Goal: Task Accomplishment & Management: Manage account settings

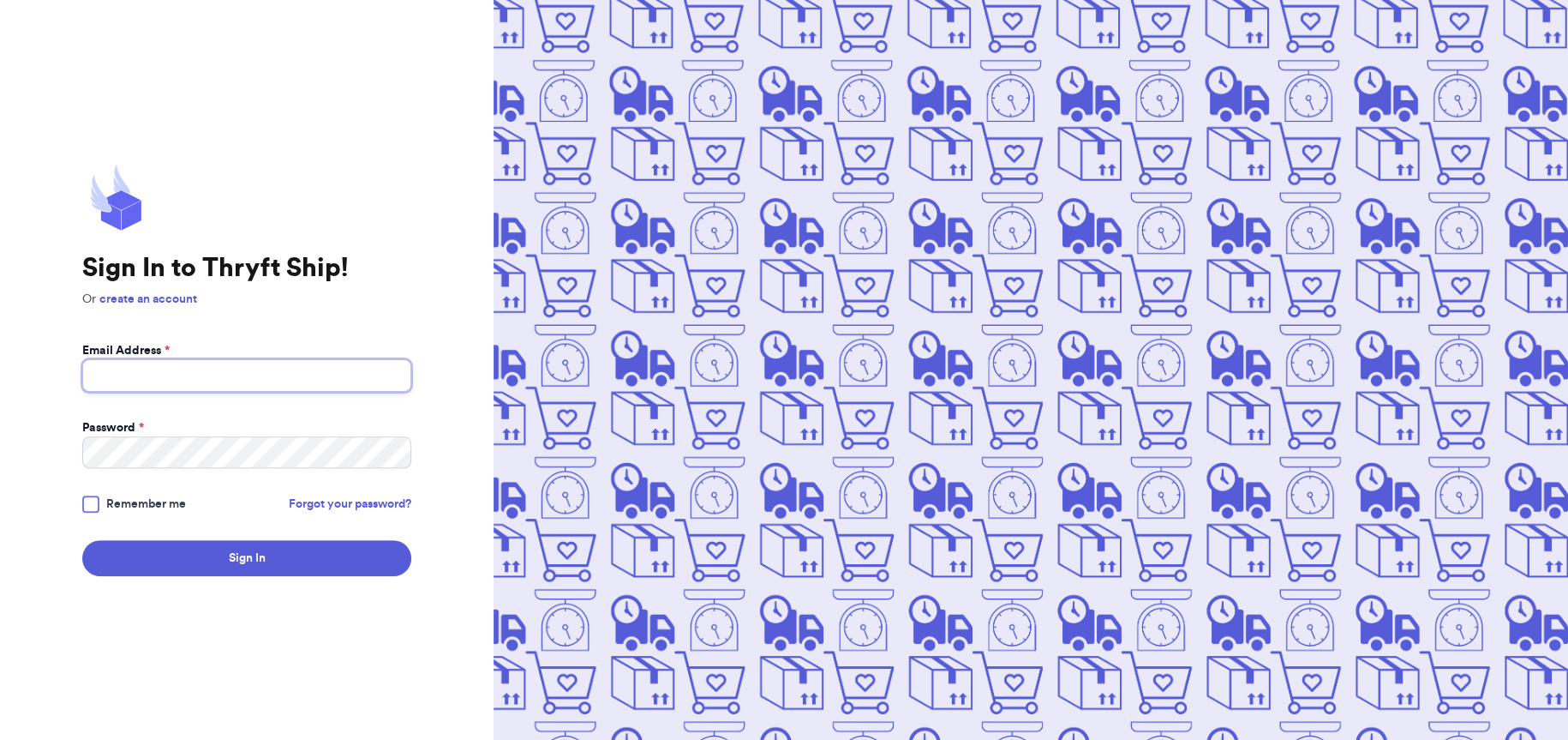
click at [282, 374] on input "Email Address *" at bounding box center [246, 376] width 329 height 33
type input "[EMAIL_ADDRESS][DOMAIN_NAME]"
click at [86, 500] on div at bounding box center [91, 504] width 17 height 17
click at [0, 0] on input "Remember me" at bounding box center [0, 0] width 0 height 0
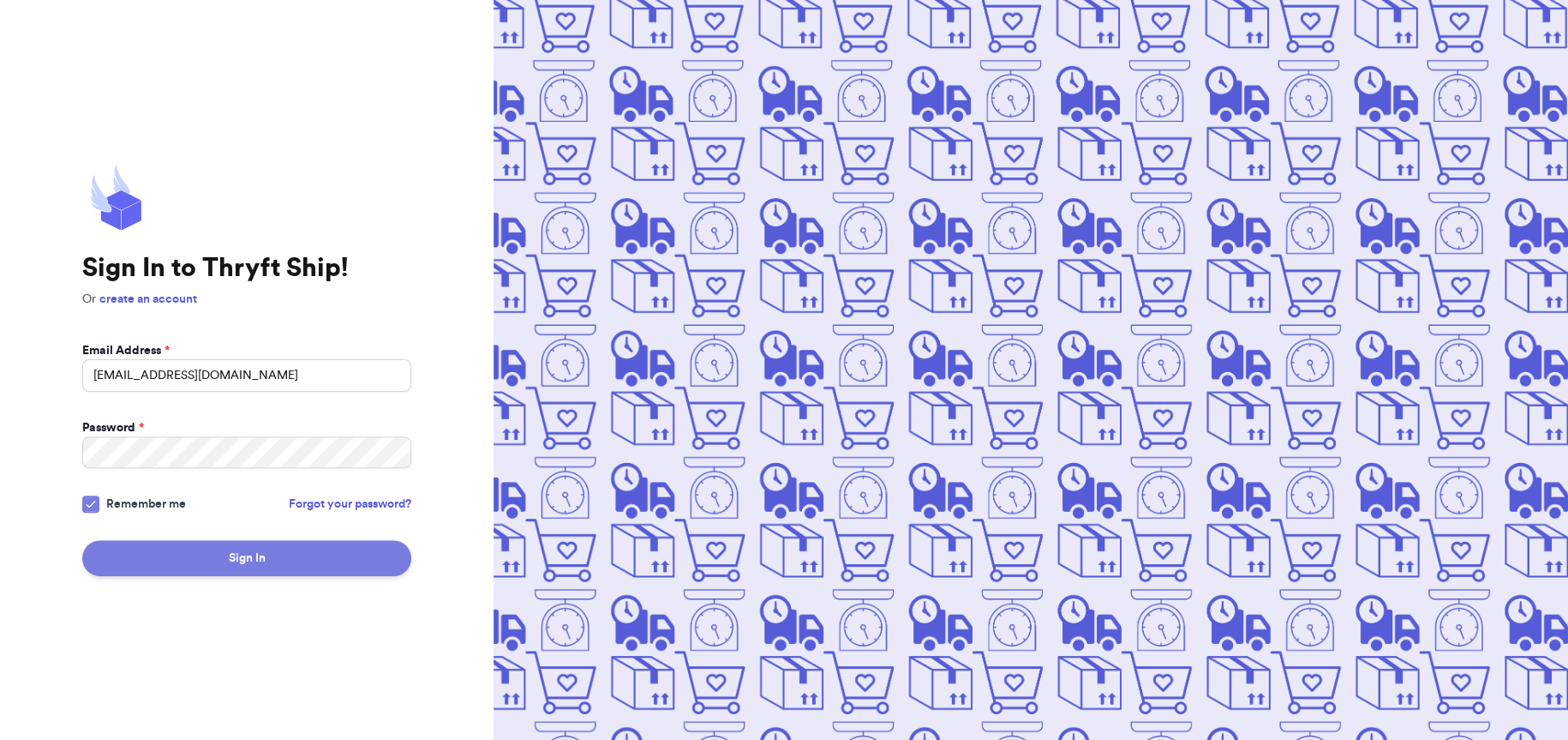
click at [171, 565] on button "Sign In" at bounding box center [246, 557] width 329 height 36
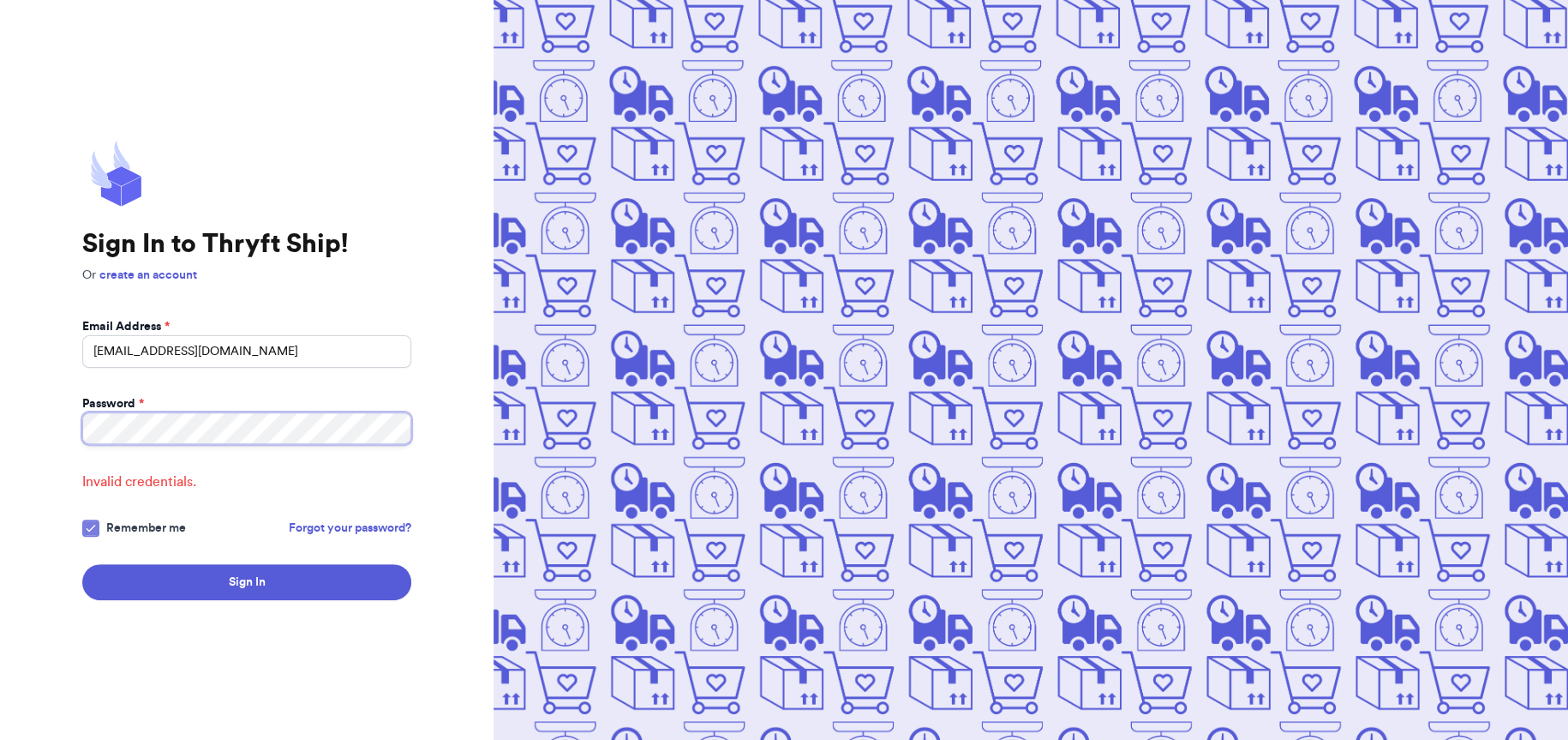
click at [0, 408] on div "Sign In to Thryft Ship! Or create an account Email Address * [EMAIL_ADDRESS][DO…" at bounding box center [246, 370] width 493 height 740
click at [187, 572] on button "Sign In" at bounding box center [246, 582] width 329 height 36
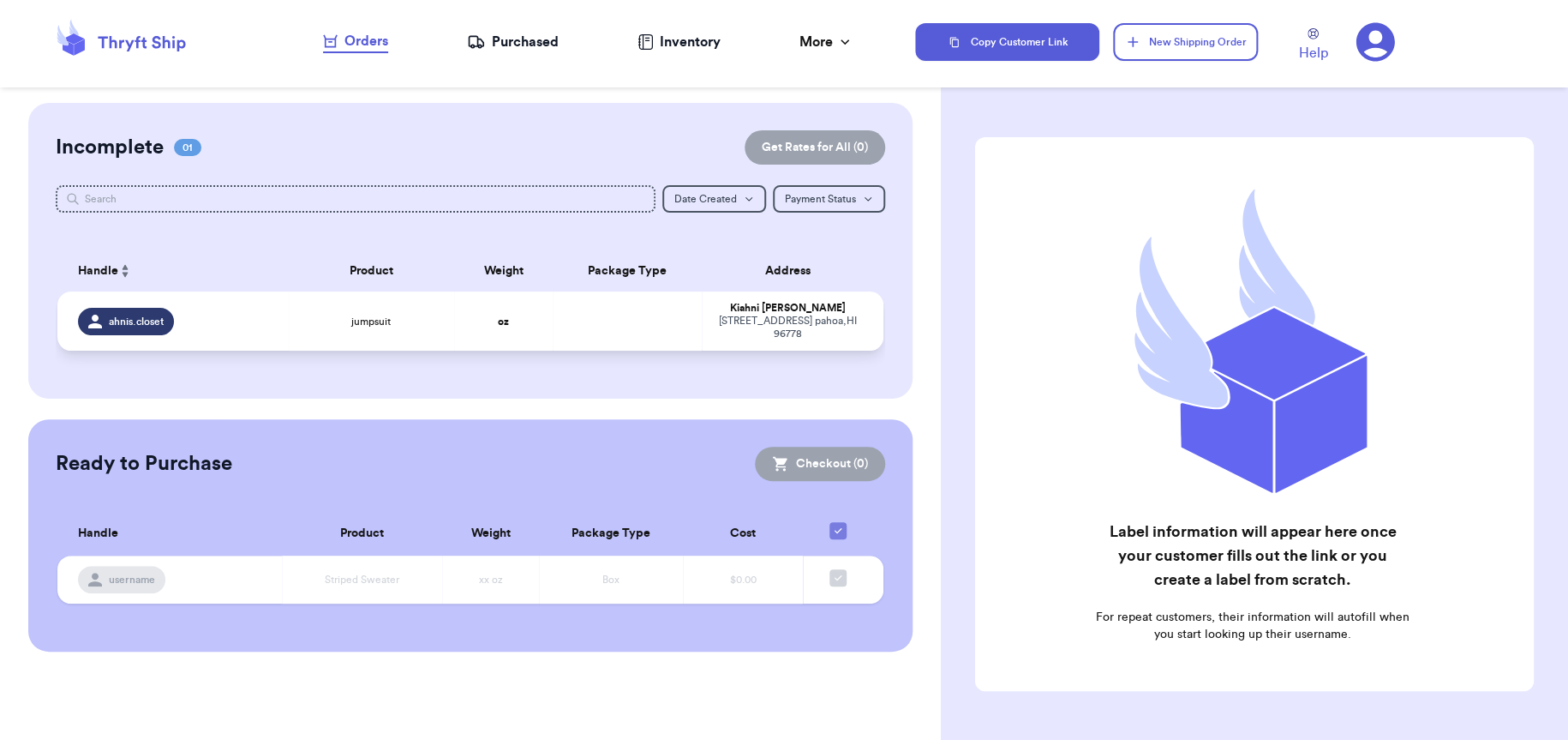
click at [128, 322] on span "ahnis.closet" at bounding box center [136, 322] width 55 height 14
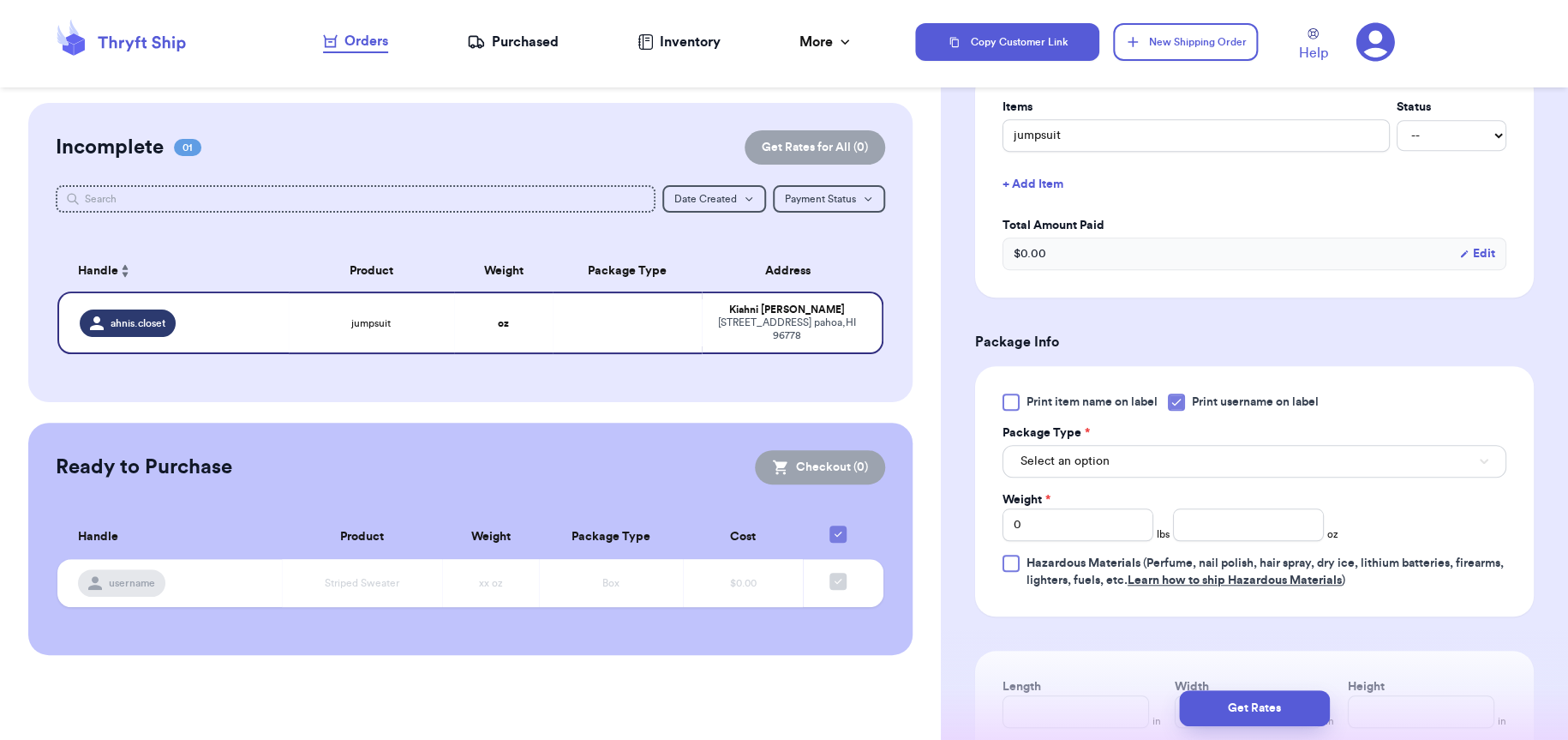
scroll to position [429, 0]
click at [1152, 465] on button "Select an option" at bounding box center [1254, 459] width 504 height 33
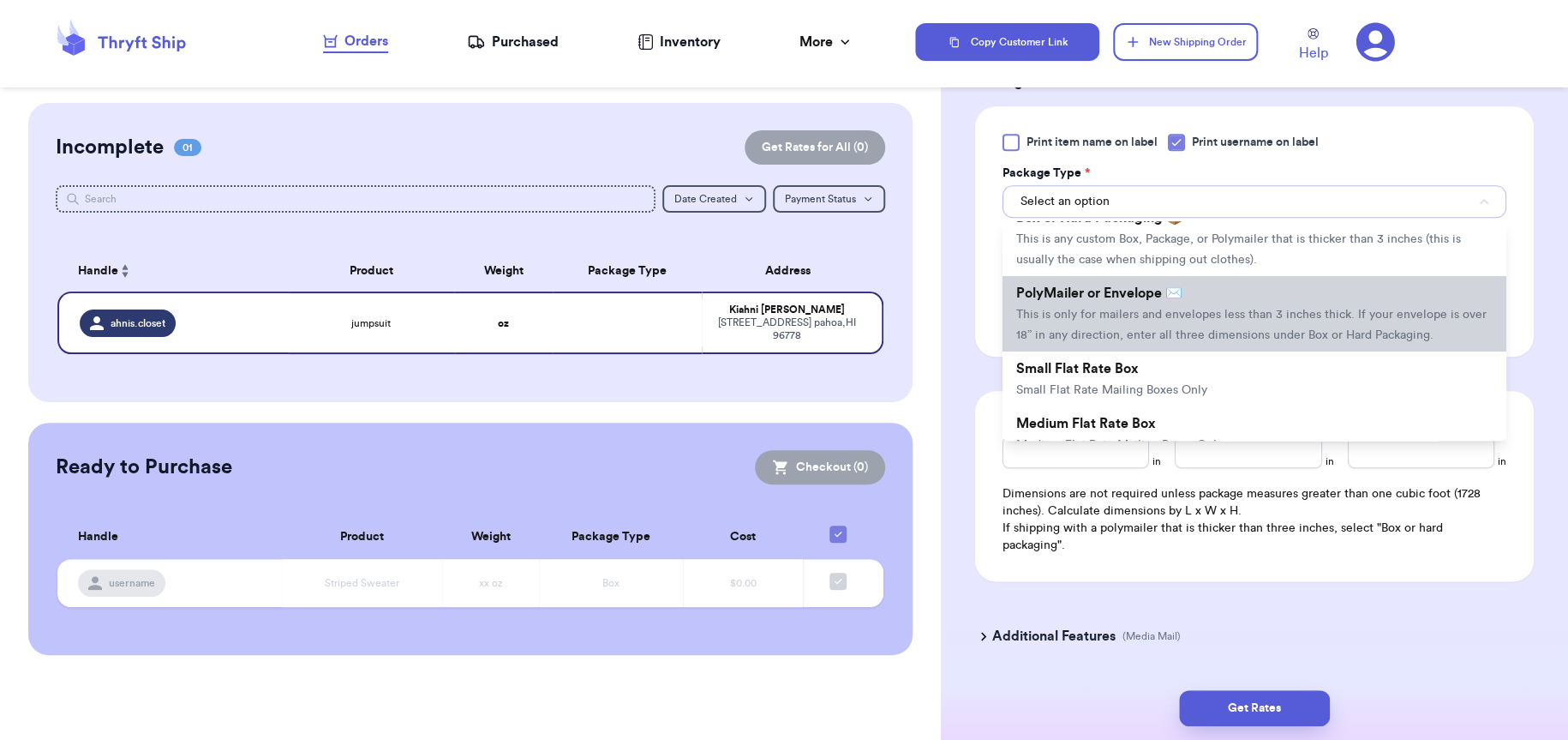
scroll to position [86, 0]
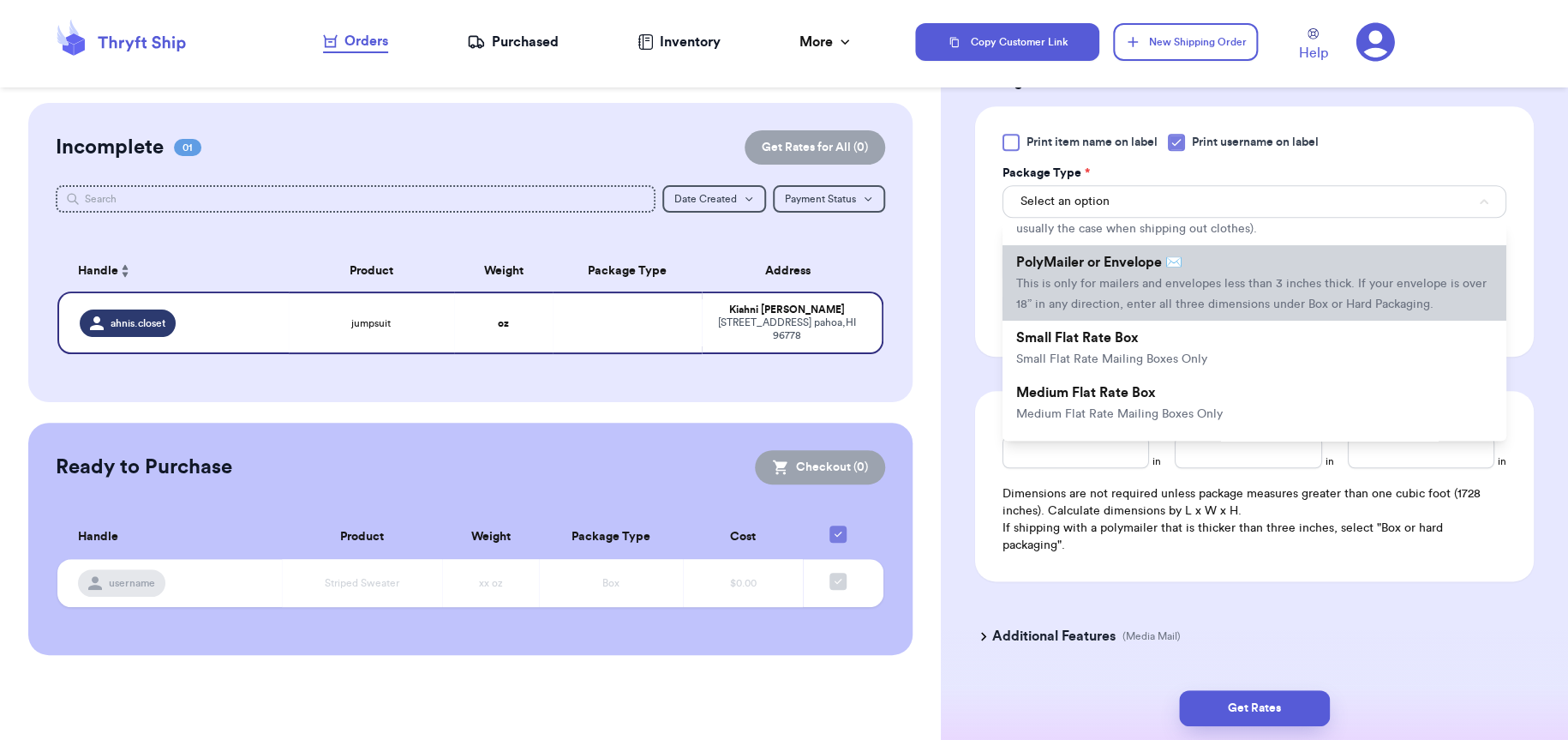
click at [1210, 288] on span "This is only for mailers and envelopes less than 3 inches thick. If your envelo…" at bounding box center [1250, 294] width 470 height 33
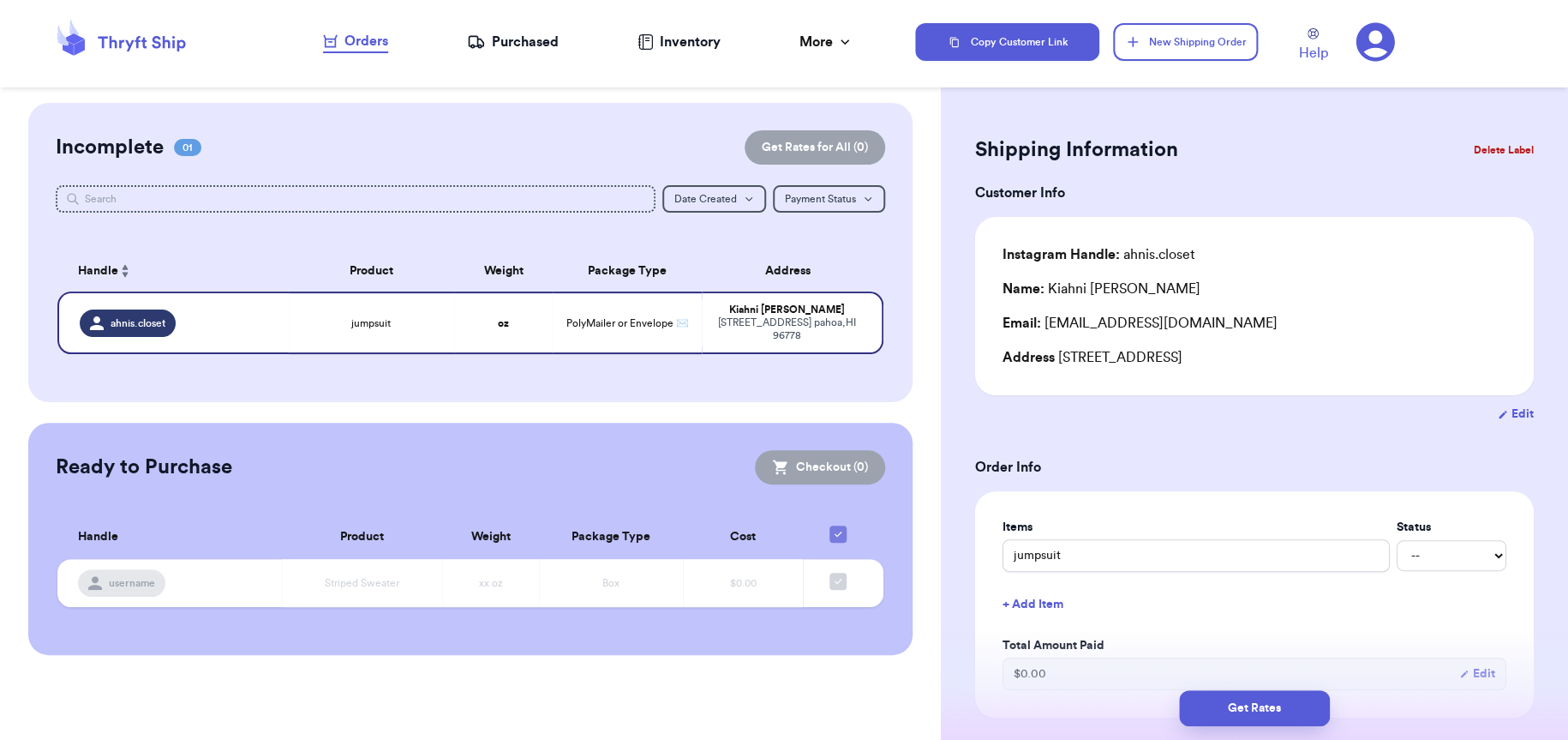
scroll to position [0, 0]
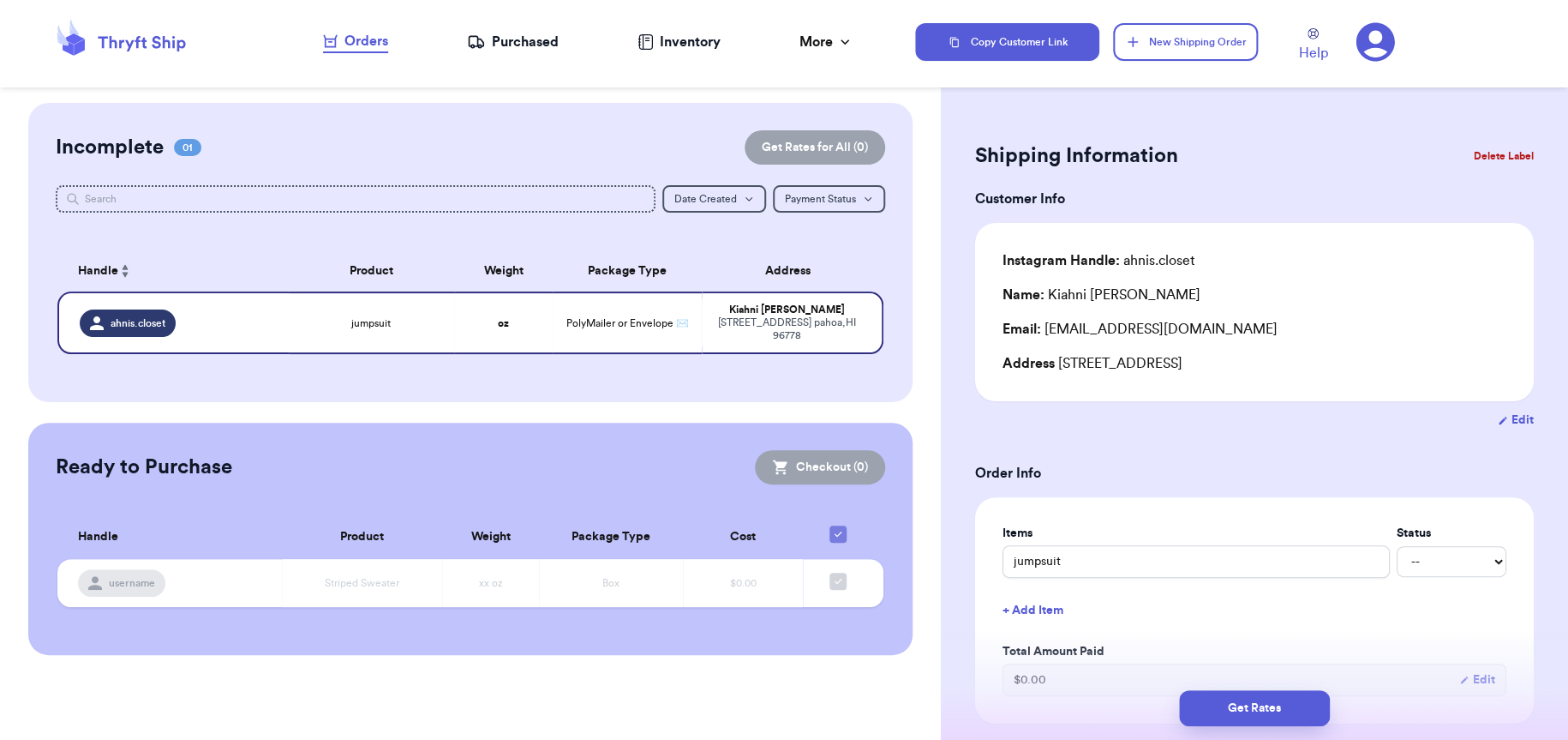
click at [141, 239] on div "Incomplete 01 Get Rates for All ( 0 ) Get Rates for All ( 0 ) Date Created Date…" at bounding box center [470, 252] width 884 height 299
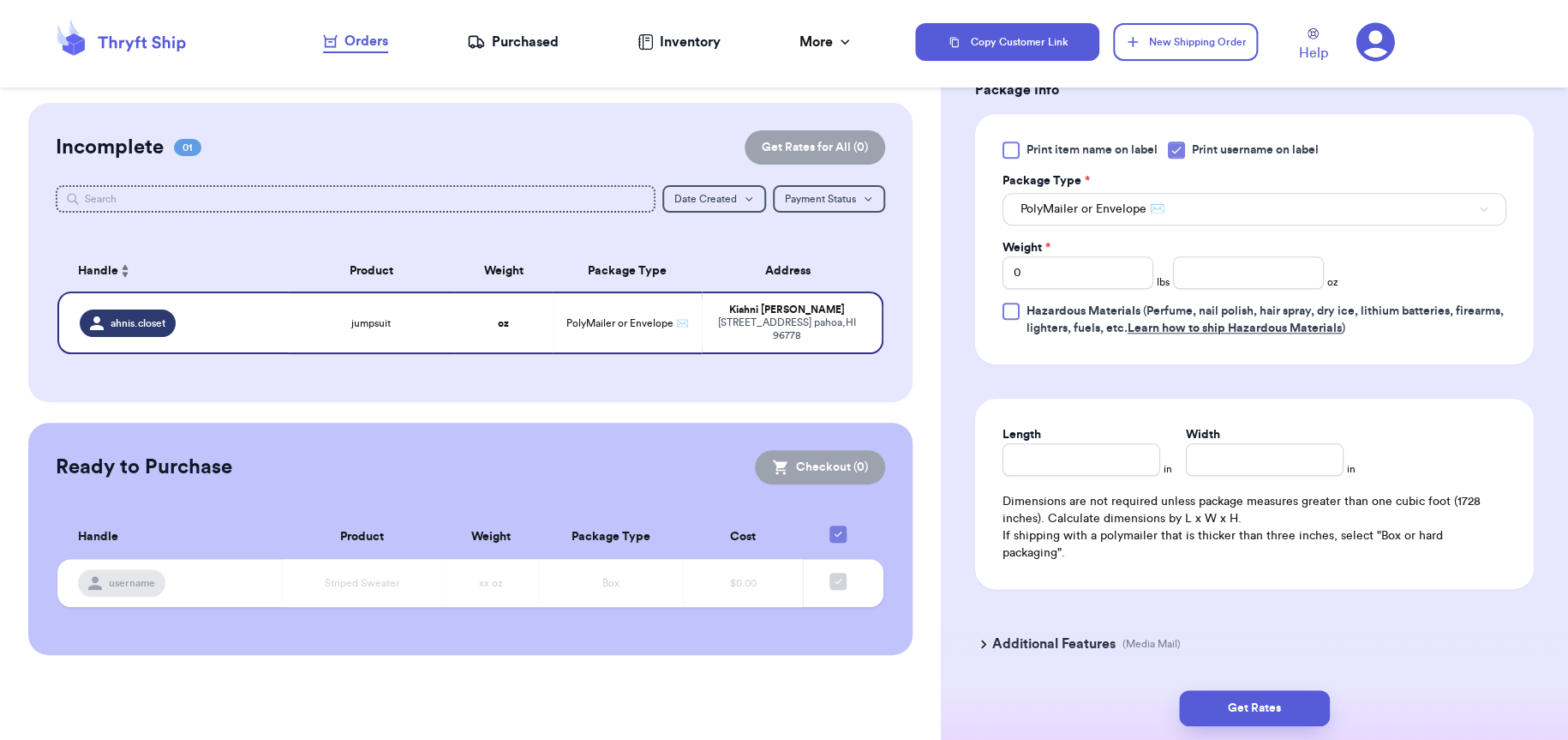
scroll to position [650, 0]
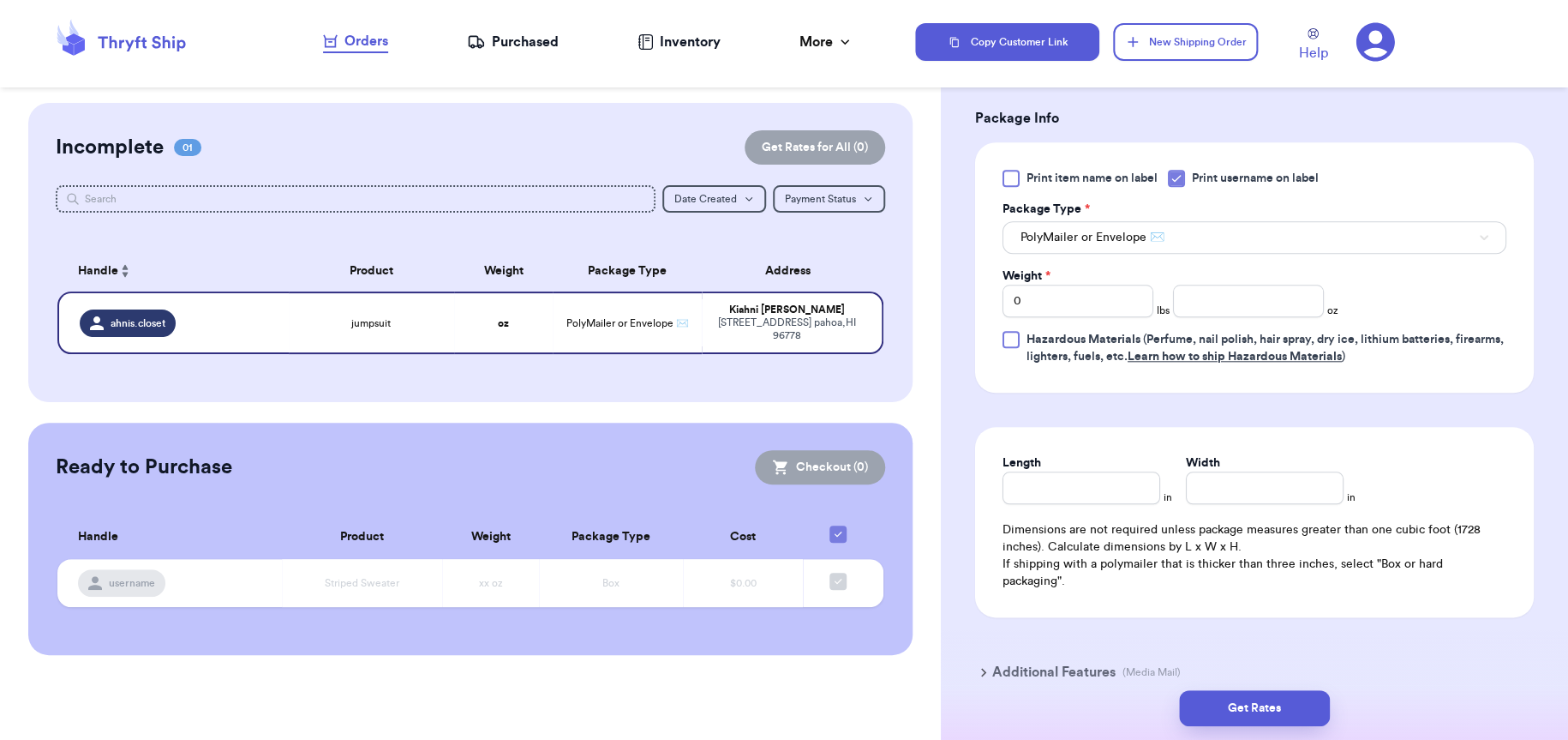
click at [1379, 41] on icon at bounding box center [1375, 43] width 39 height 39
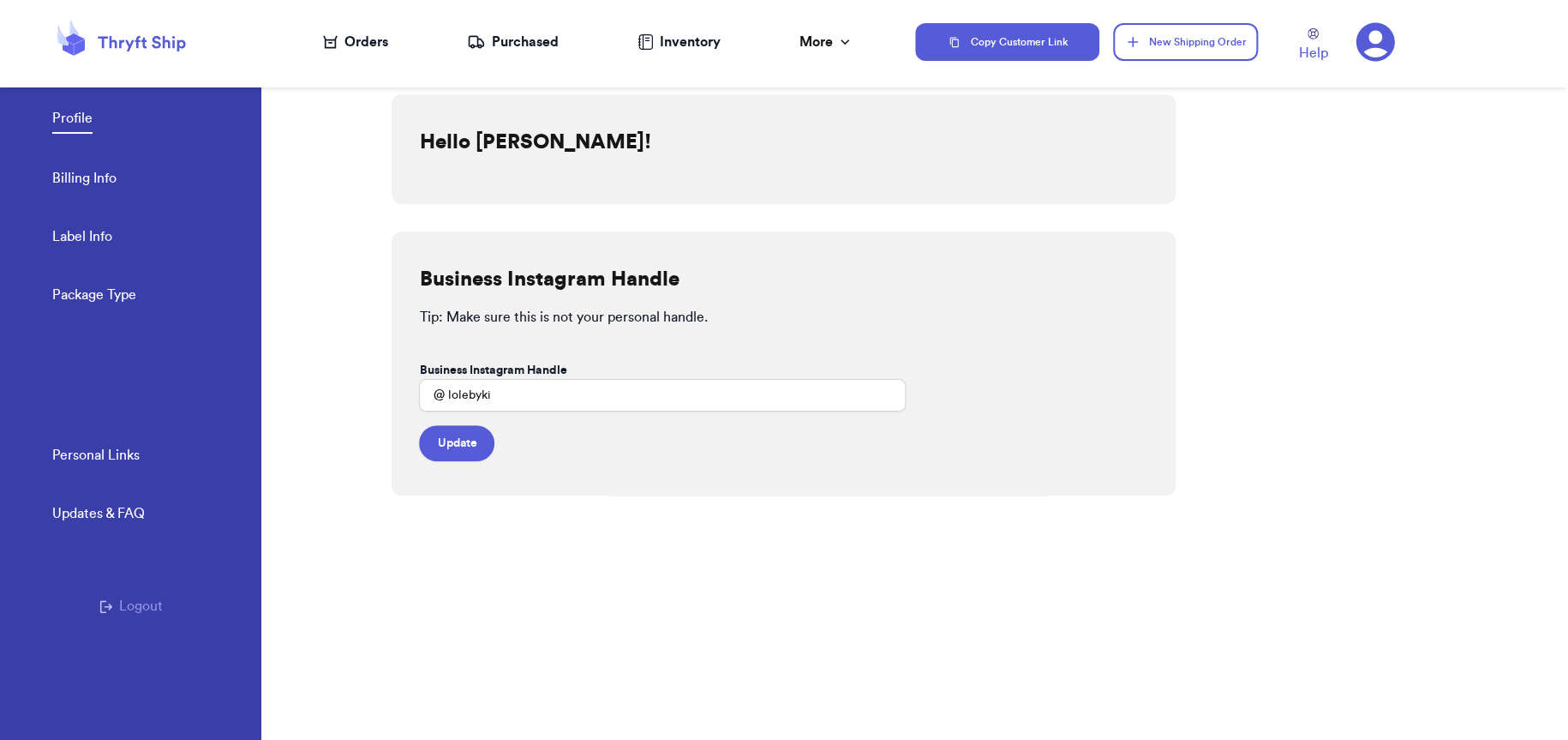
click at [1379, 41] on icon at bounding box center [1375, 43] width 39 height 39
click at [1439, 44] on div "Copy Customer Link New Shipping Order Help" at bounding box center [1242, 42] width 654 height 57
click at [83, 186] on link "Billing Info" at bounding box center [84, 180] width 65 height 24
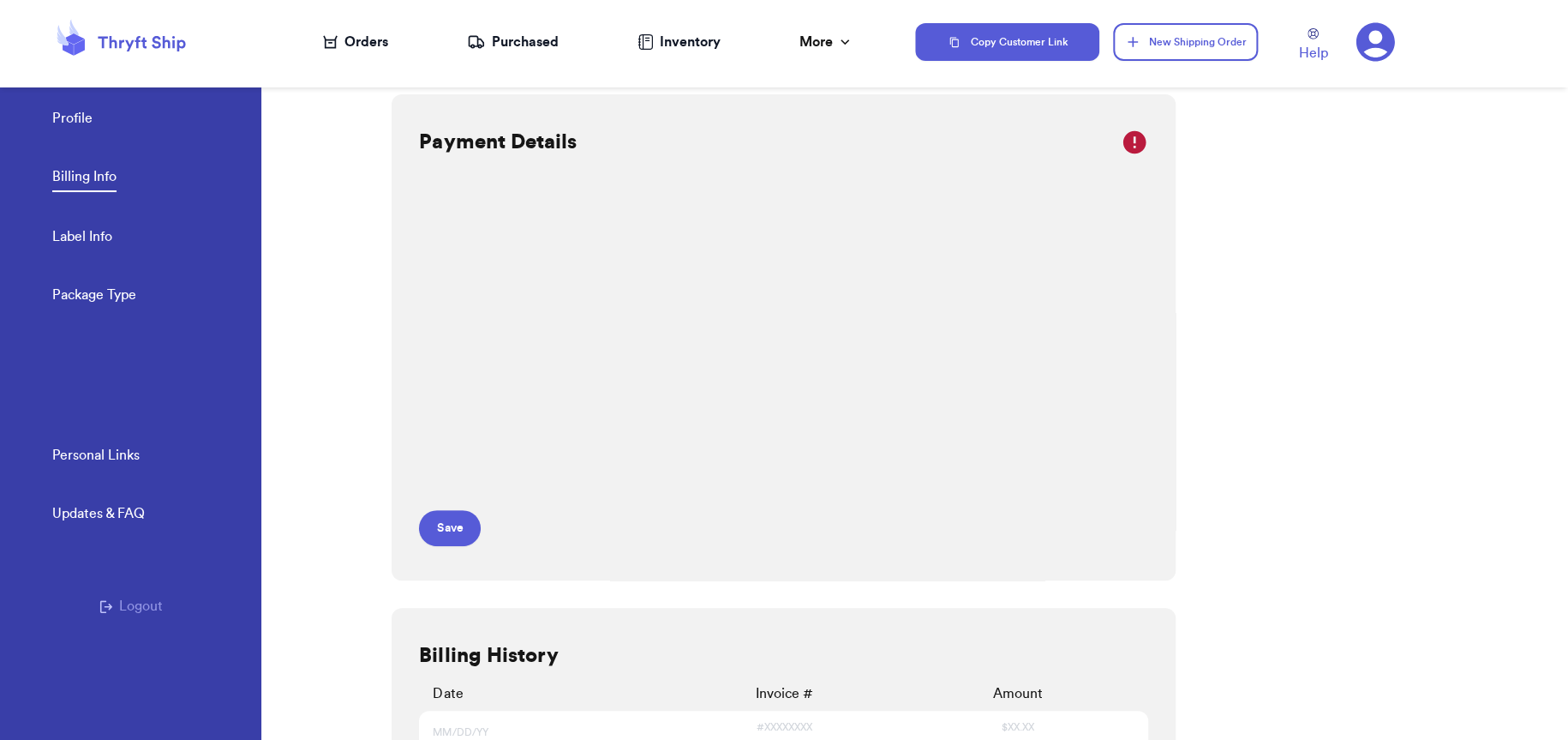
click at [105, 232] on link "Label Info" at bounding box center [82, 238] width 60 height 24
select select "HI"
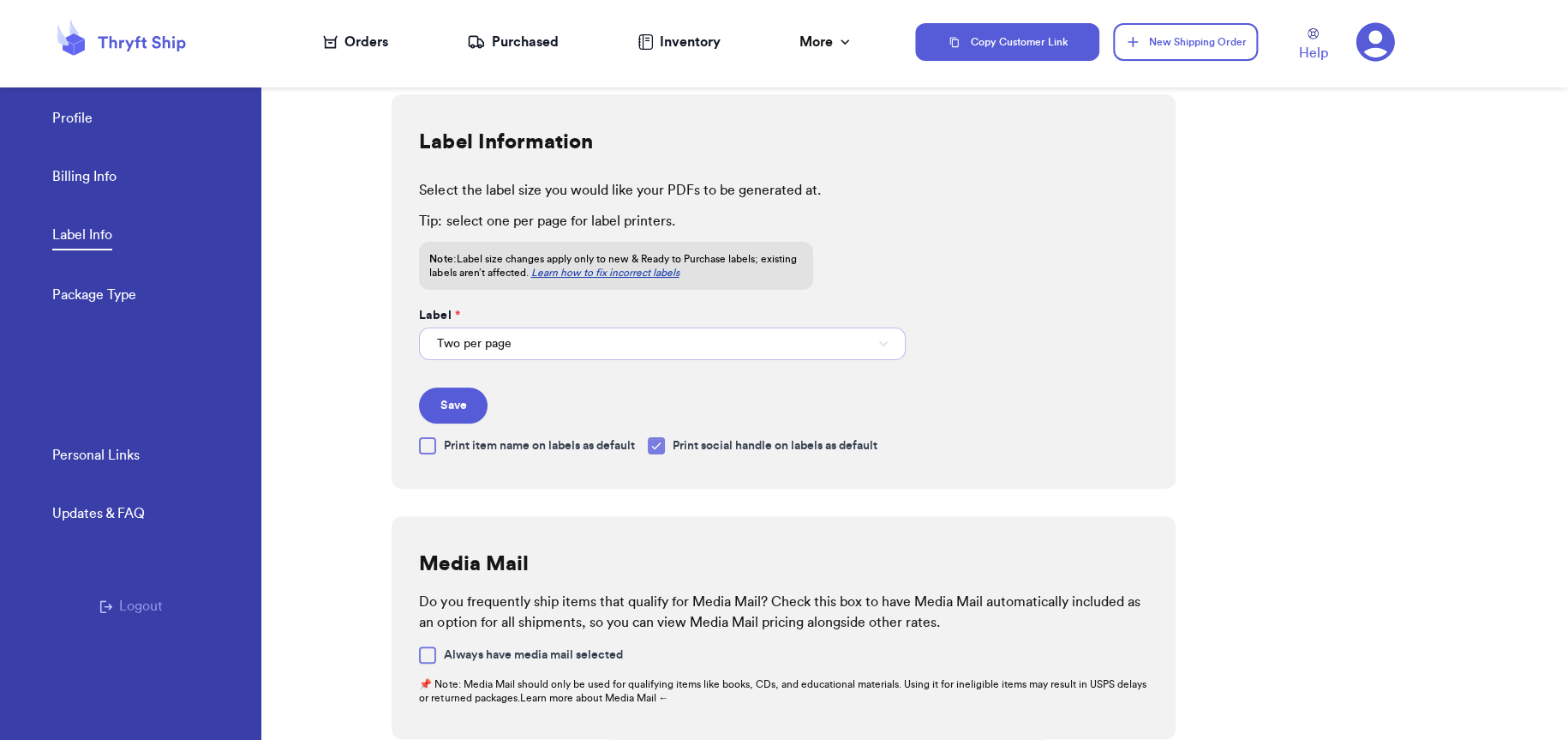
click at [578, 347] on button "Two per page" at bounding box center [661, 344] width 486 height 33
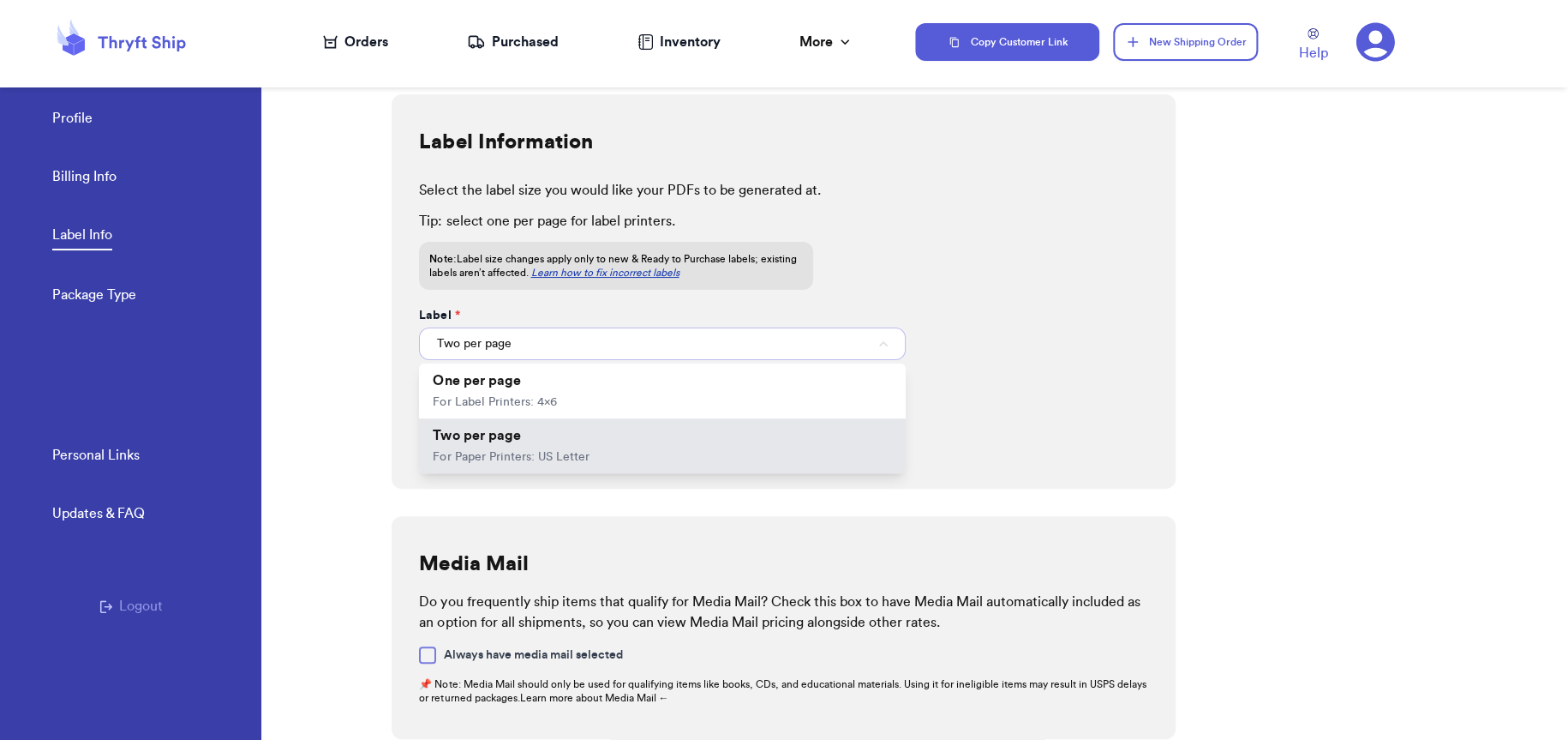
click at [578, 347] on button "Two per page" at bounding box center [661, 344] width 486 height 33
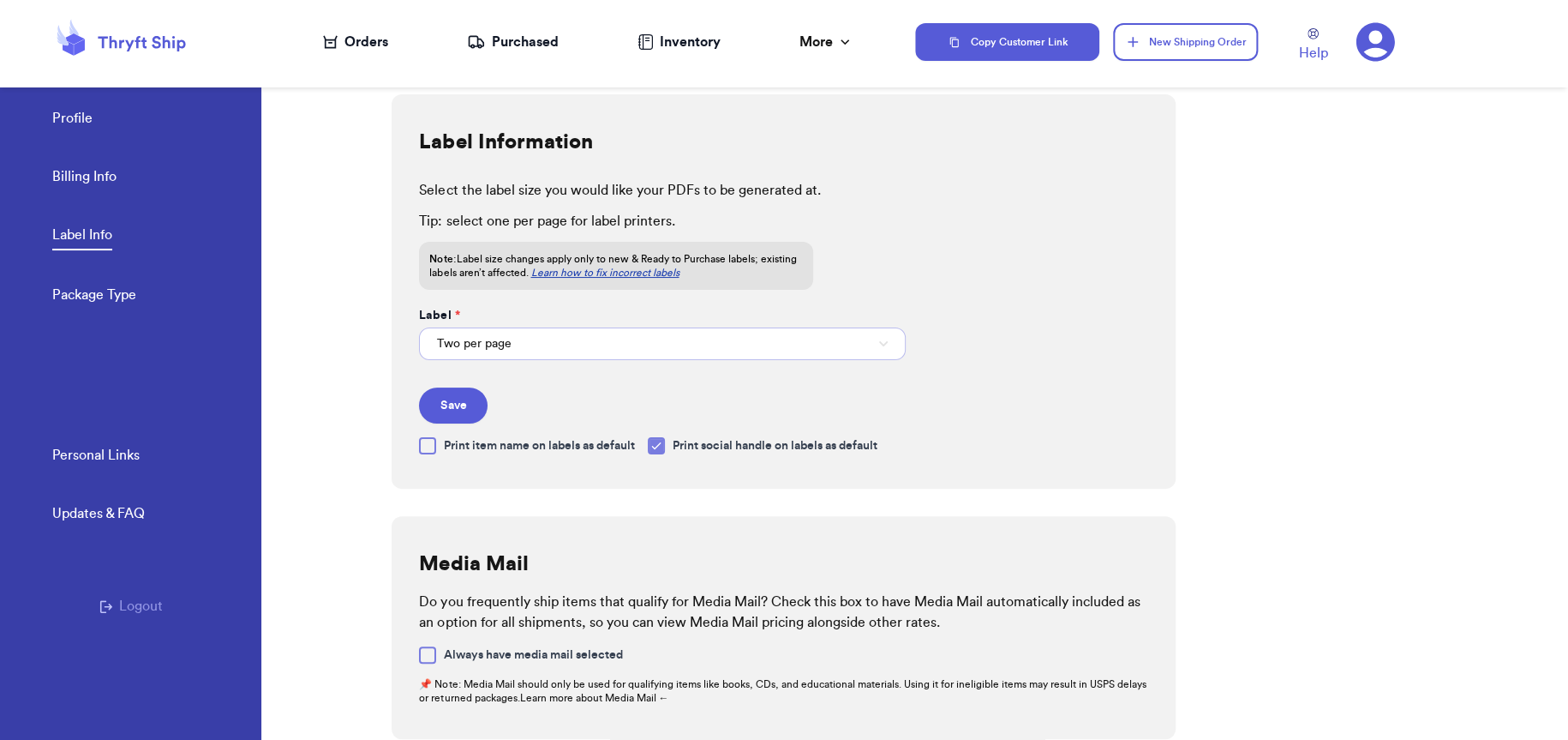
click at [578, 347] on button "Two per page" at bounding box center [661, 344] width 486 height 33
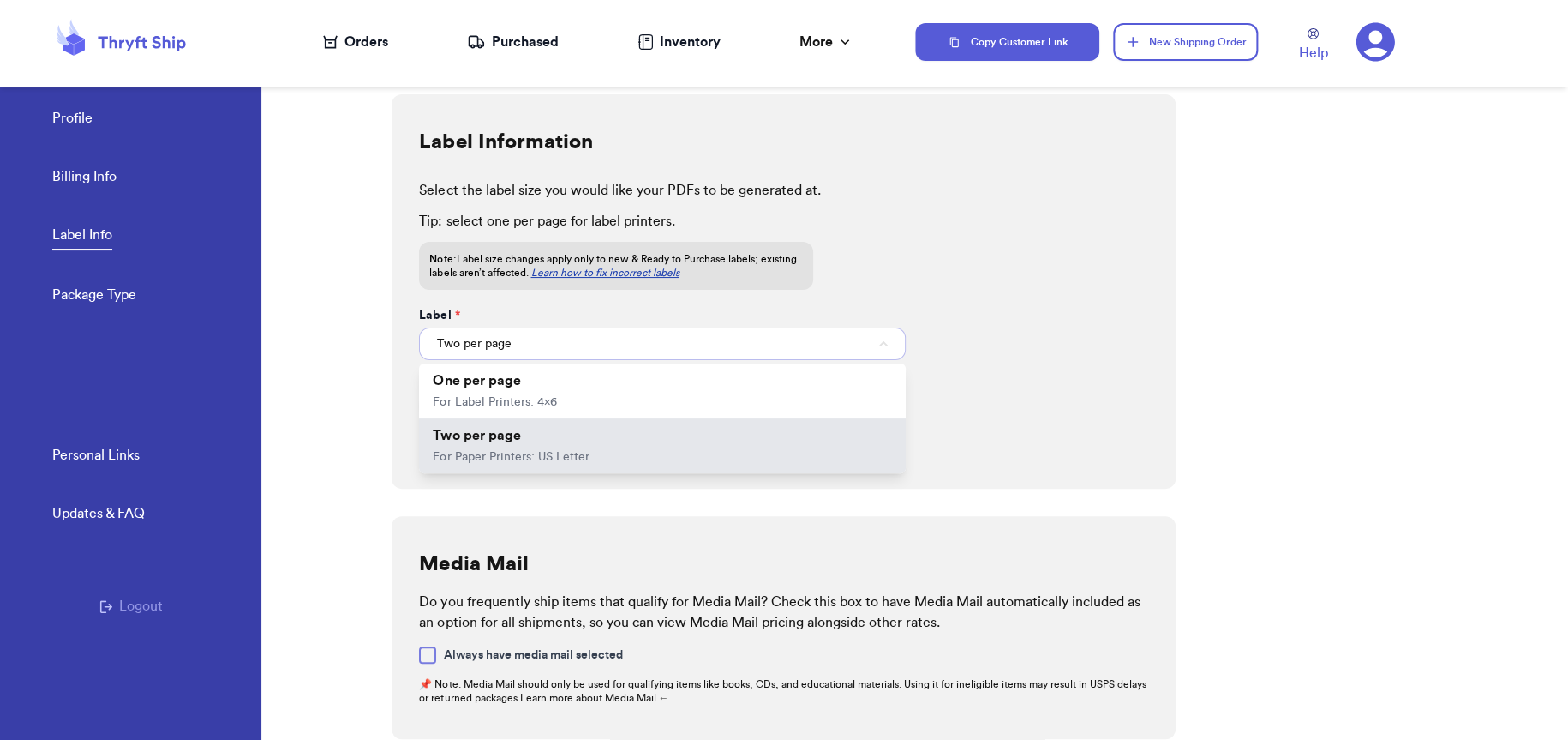
click at [578, 347] on button "Two per page" at bounding box center [661, 344] width 486 height 33
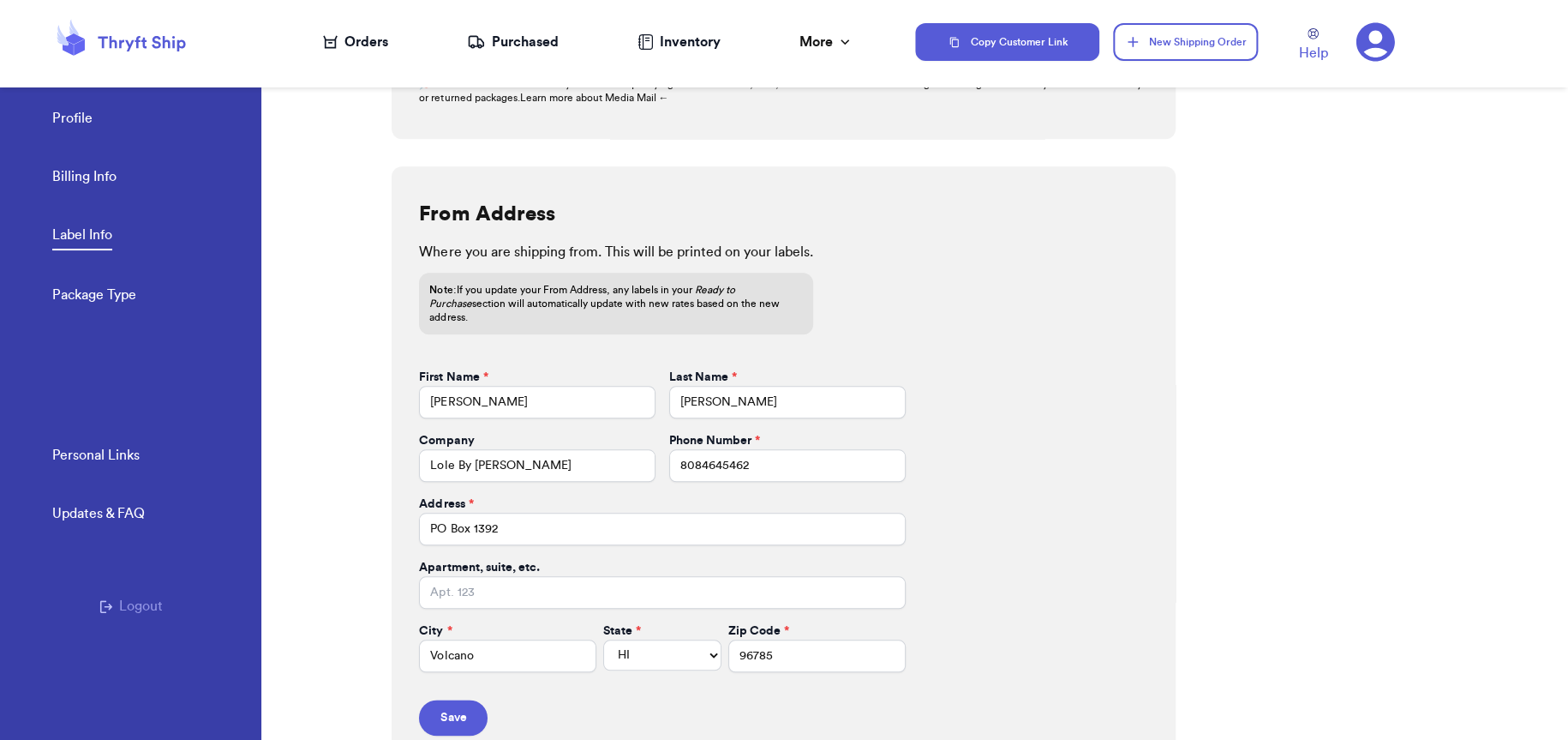
scroll to position [614, 0]
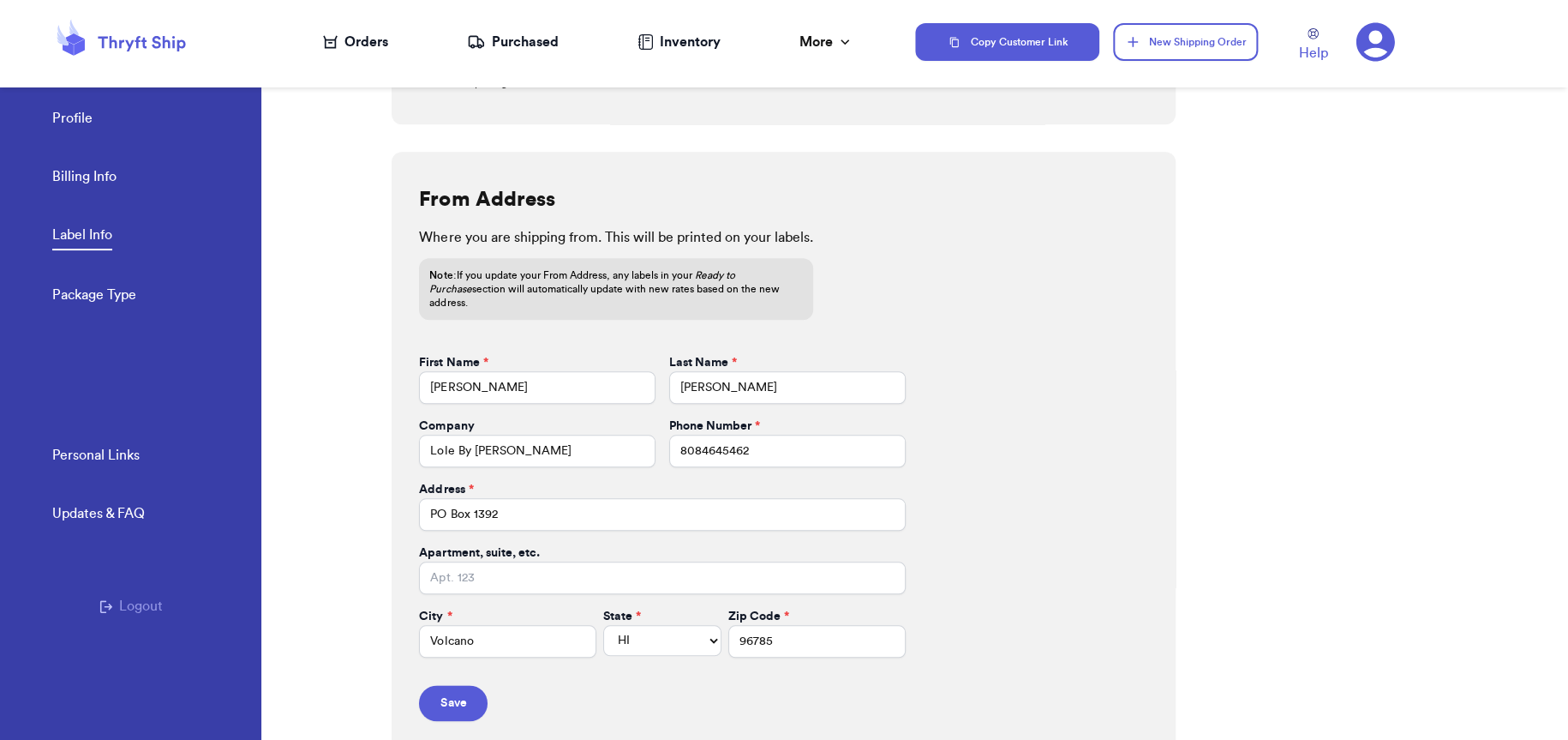
click at [65, 297] on link "Package Type" at bounding box center [94, 297] width 84 height 24
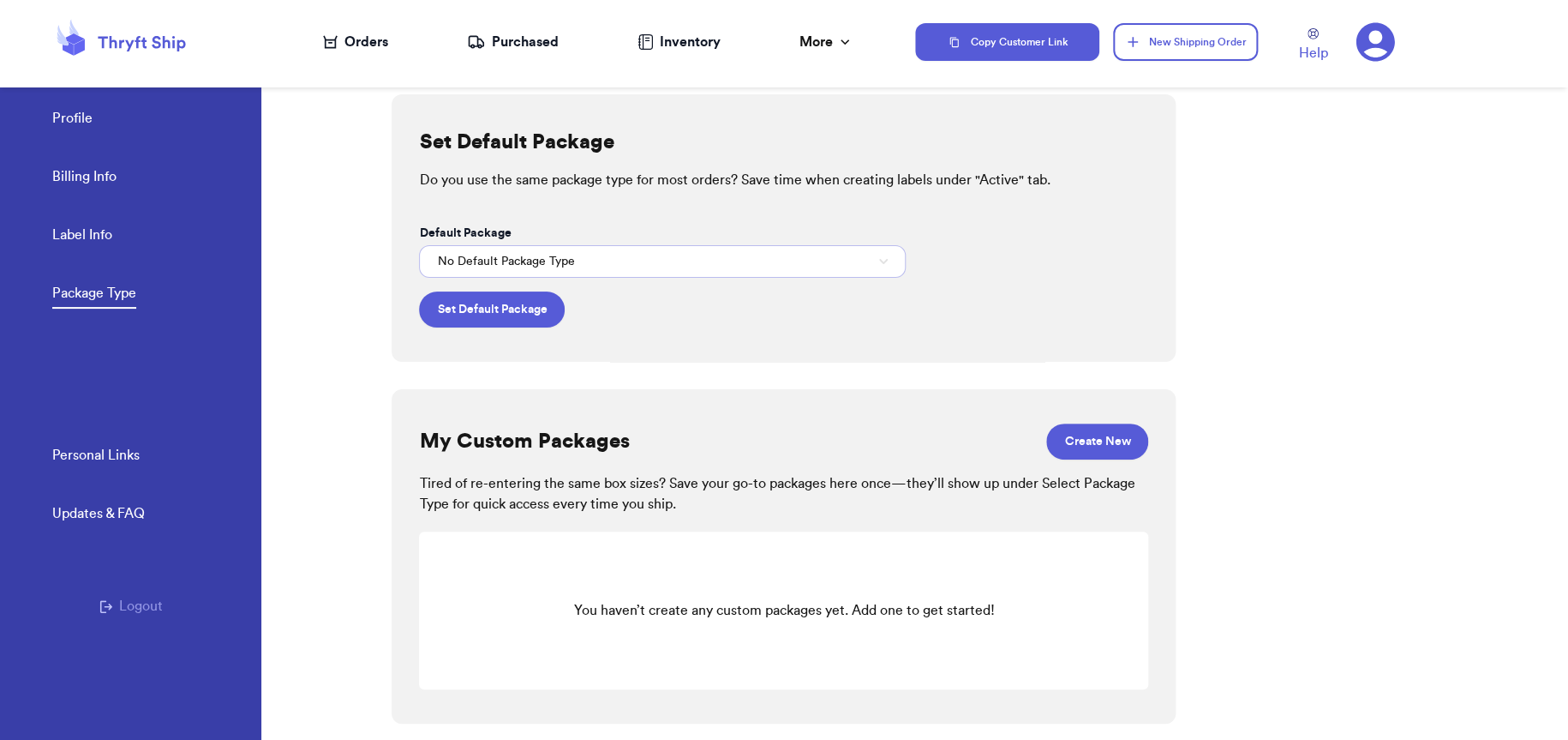
click at [710, 262] on button "No Default Package Type" at bounding box center [661, 262] width 486 height 33
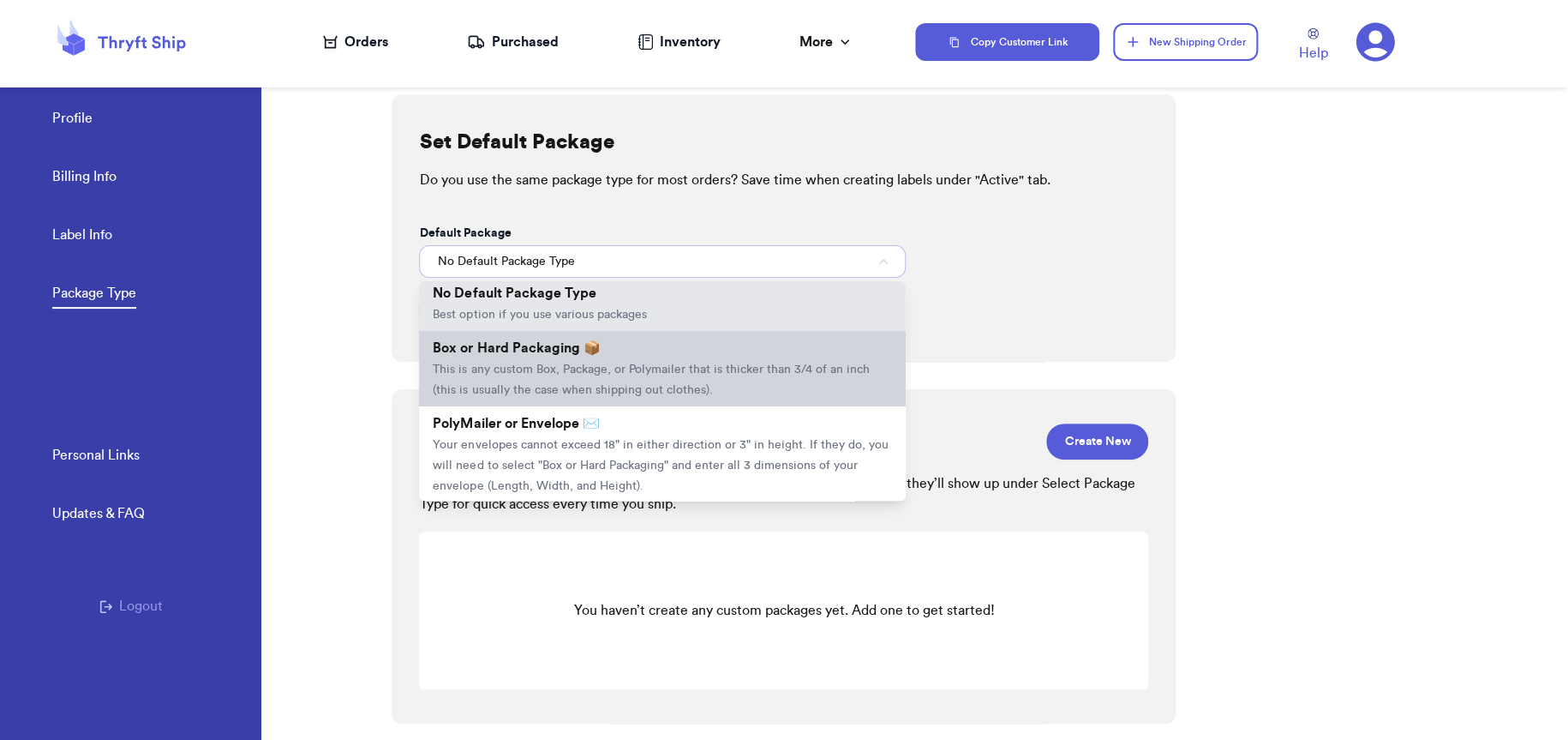
scroll to position [6, 0]
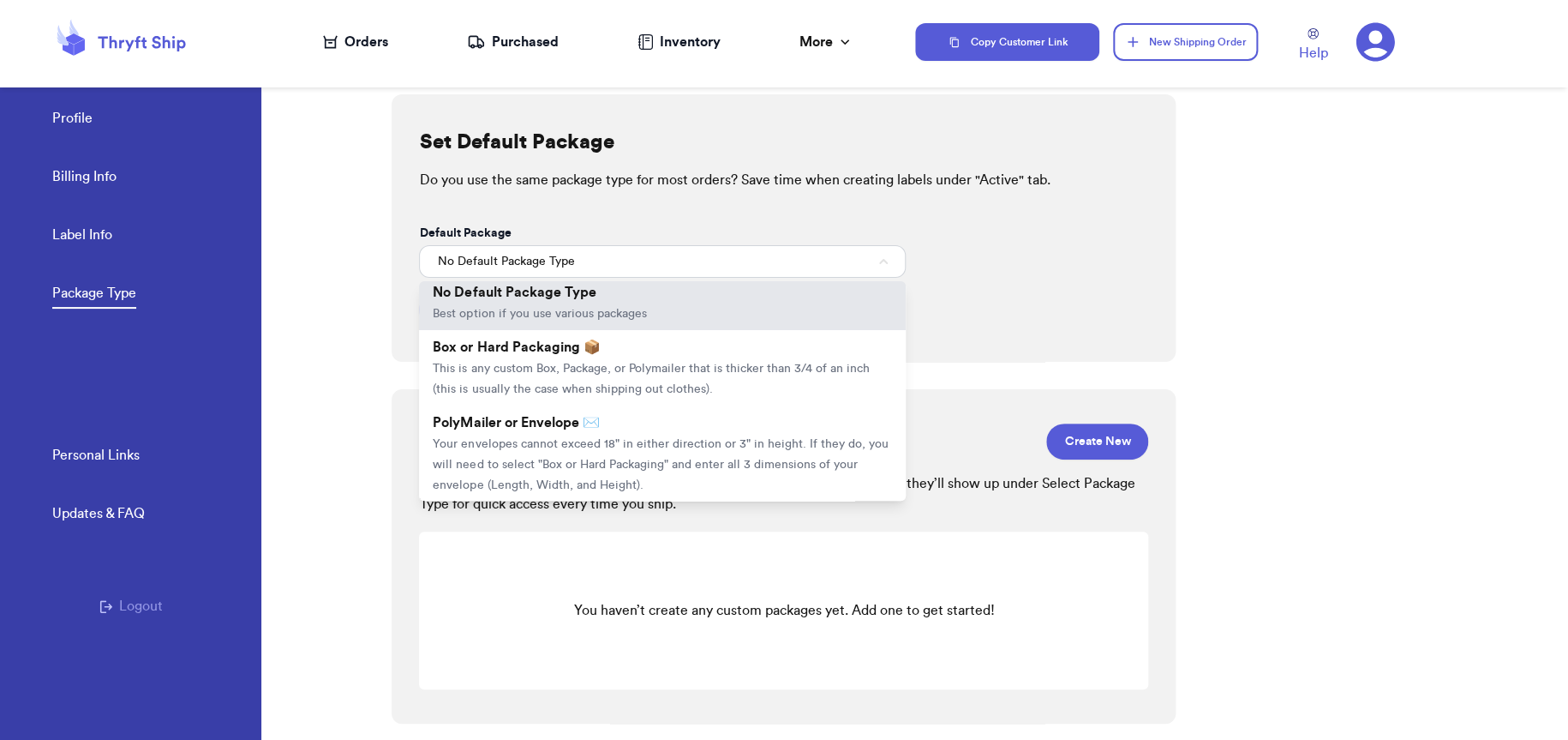
click at [1511, 283] on div "Set Default Package Do you use the same package type for most orders? Save time…" at bounding box center [979, 400] width 1176 height 680
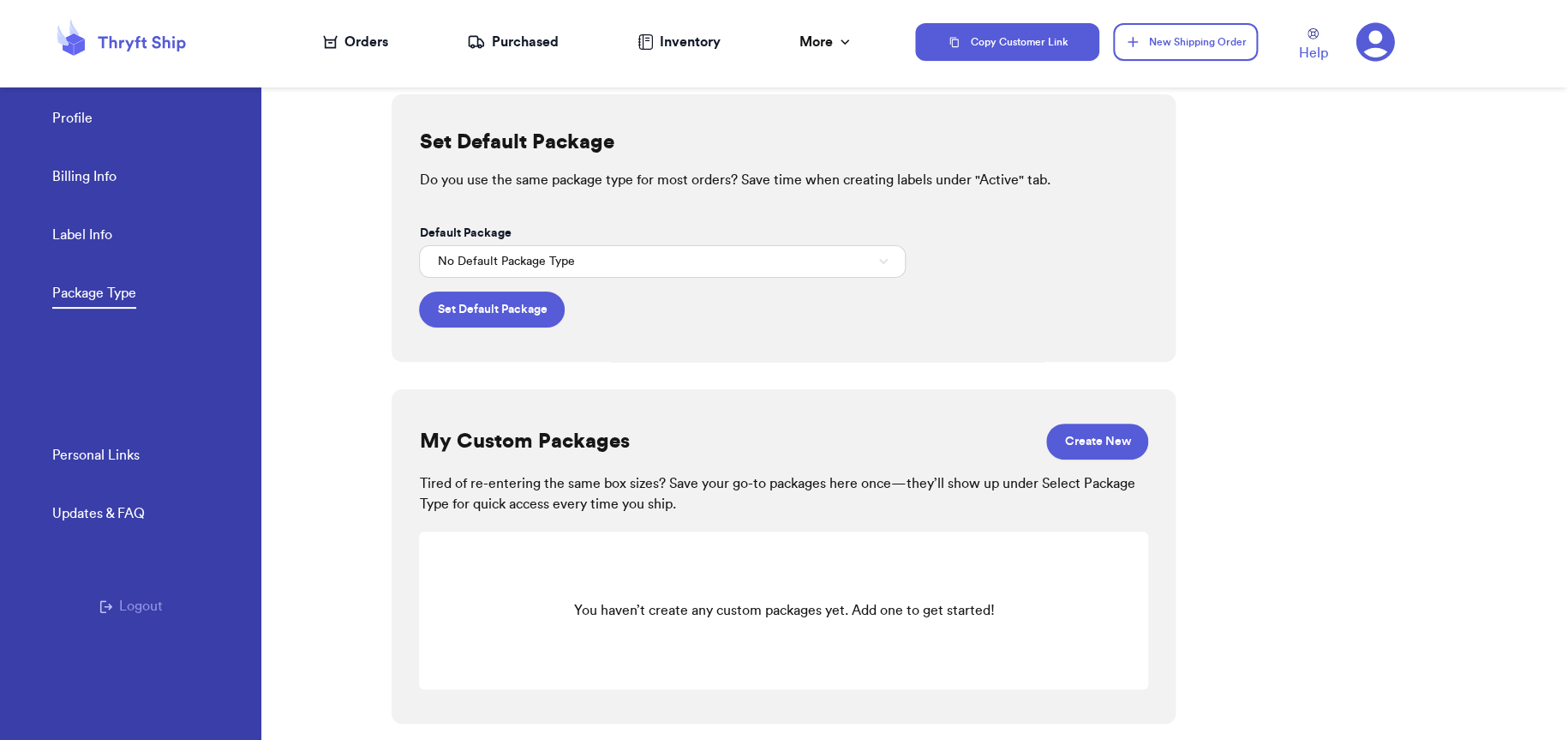
click at [74, 124] on link "Profile" at bounding box center [72, 120] width 41 height 24
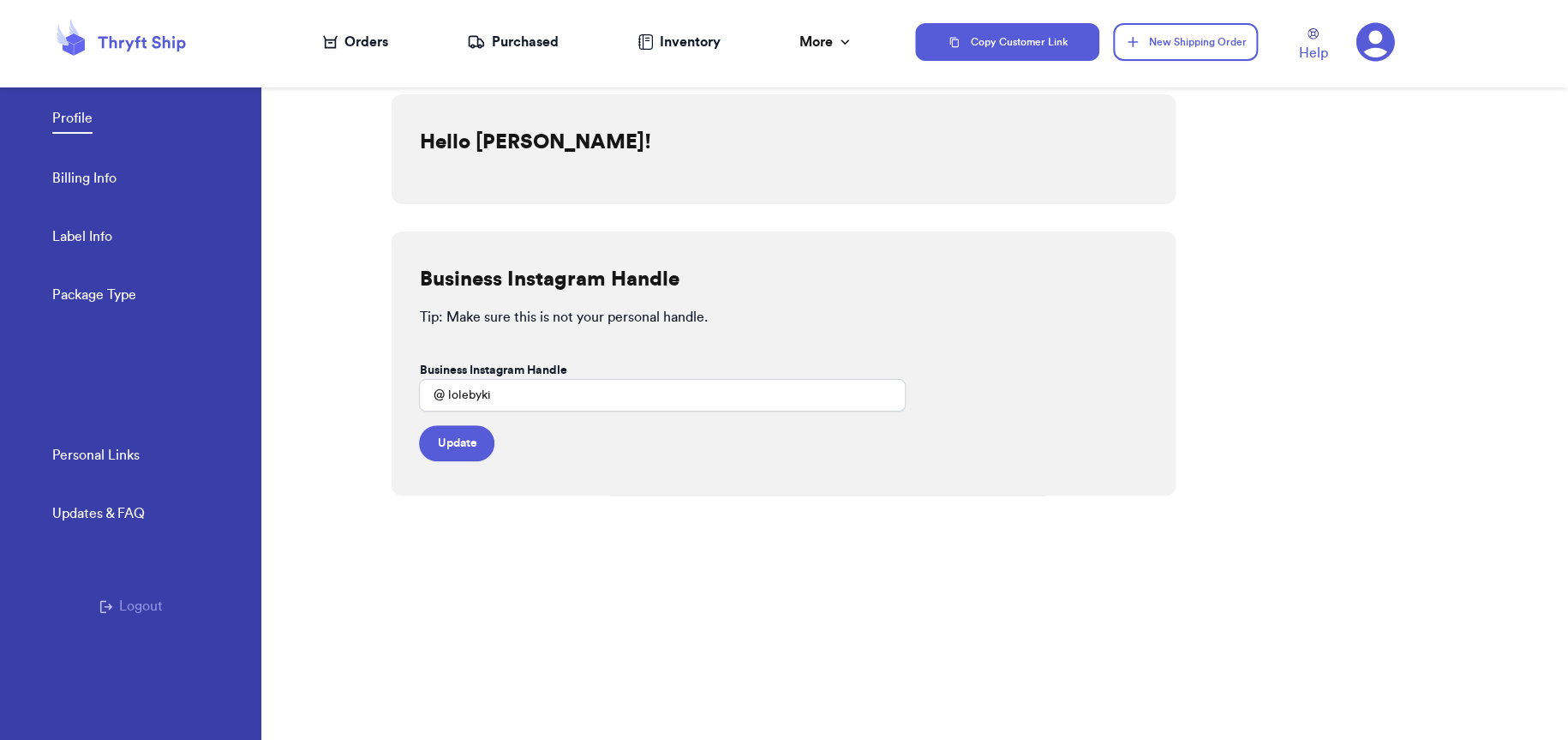
click at [130, 599] on button "Logout" at bounding box center [131, 606] width 64 height 20
